Goal: Check status: Check status

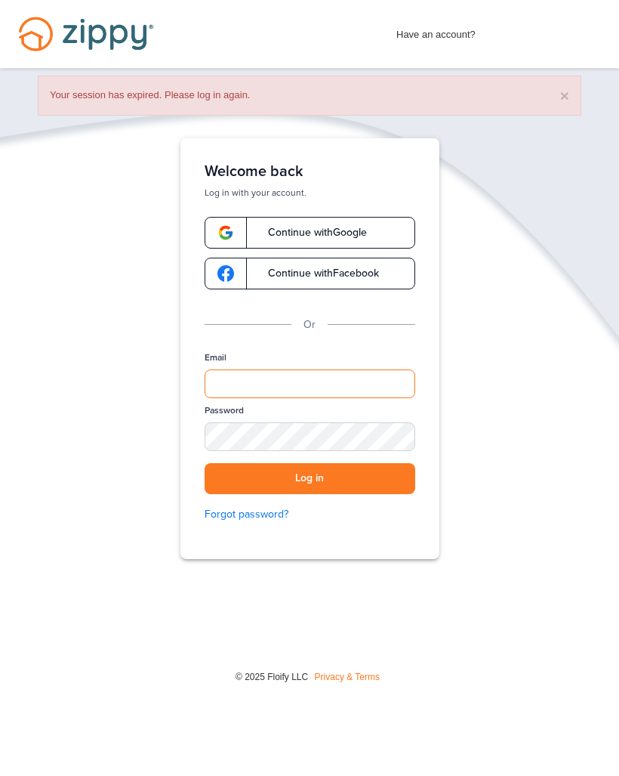
click at [325, 383] on input "Email" at bounding box center [310, 383] width 211 height 29
click at [385, 222] on link "Continue with Google" at bounding box center [310, 233] width 211 height 32
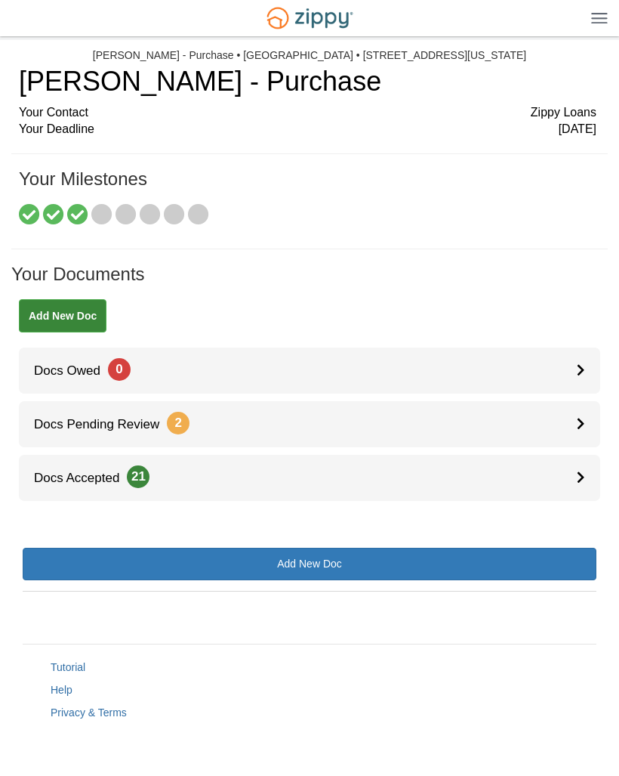
click at [570, 421] on link "Docs Pending Review 2" at bounding box center [310, 424] width 582 height 46
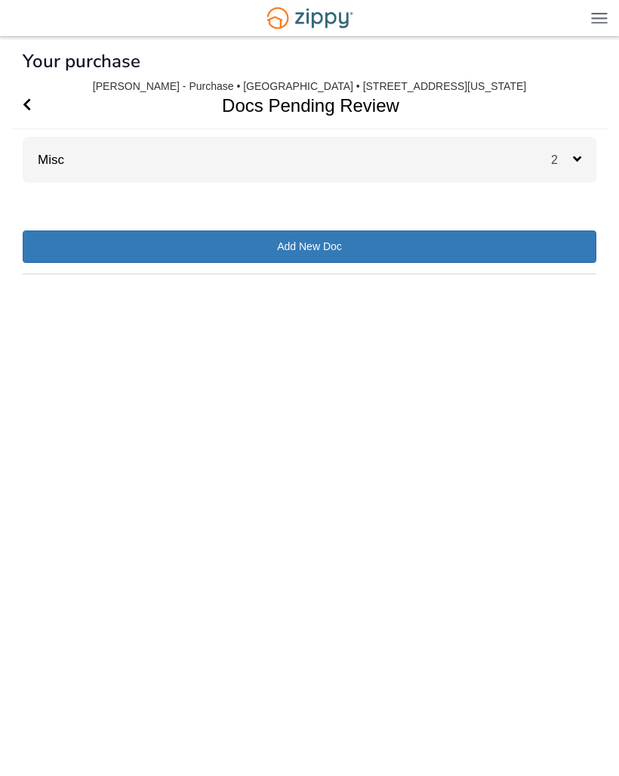
click at [590, 159] on div "2" at bounding box center [573, 160] width 45 height 46
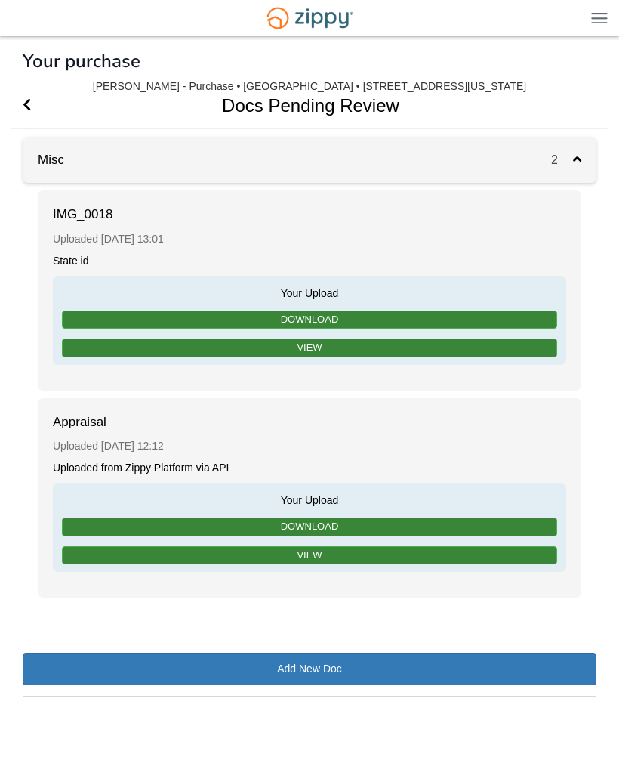
click at [388, 546] on link "View" at bounding box center [310, 555] width 496 height 19
click at [29, 94] on span "Go Back" at bounding box center [27, 105] width 8 height 46
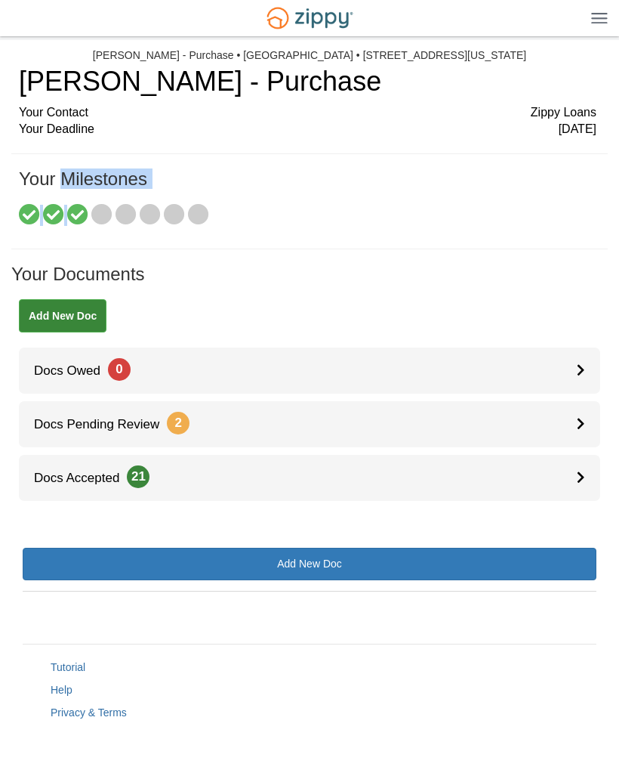
click at [120, 238] on div "[PERSON_NAME] - Purchase Your Contact Zippy Loans Your Deadline [DATE] Your Mil…" at bounding box center [310, 157] width 574 height 183
click at [103, 212] on icon at bounding box center [101, 215] width 21 height 21
click at [78, 209] on icon at bounding box center [77, 215] width 21 height 21
click at [102, 213] on icon at bounding box center [101, 215] width 21 height 21
click at [122, 210] on icon at bounding box center [126, 215] width 21 height 21
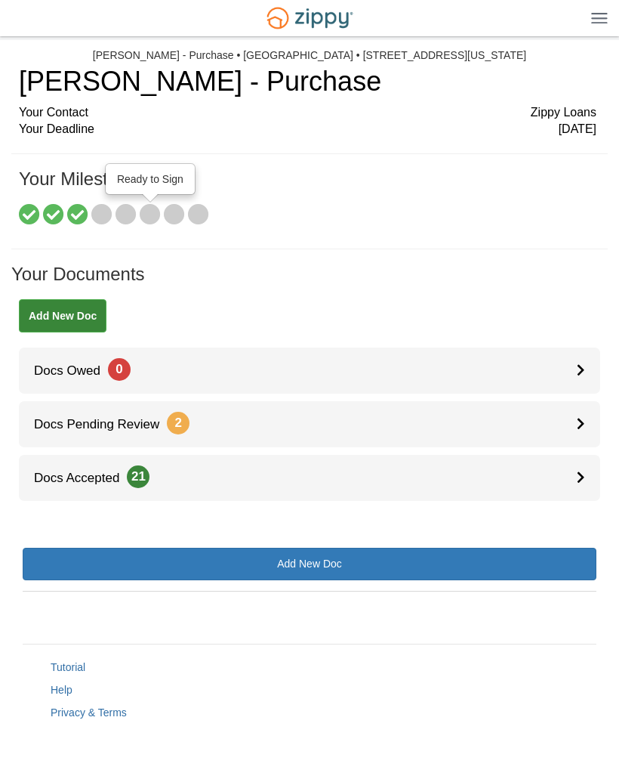
click at [148, 214] on icon at bounding box center [150, 215] width 21 height 21
click at [178, 213] on icon at bounding box center [174, 215] width 21 height 21
click at [202, 214] on icon at bounding box center [198, 215] width 21 height 21
